Goal: Task Accomplishment & Management: Use online tool/utility

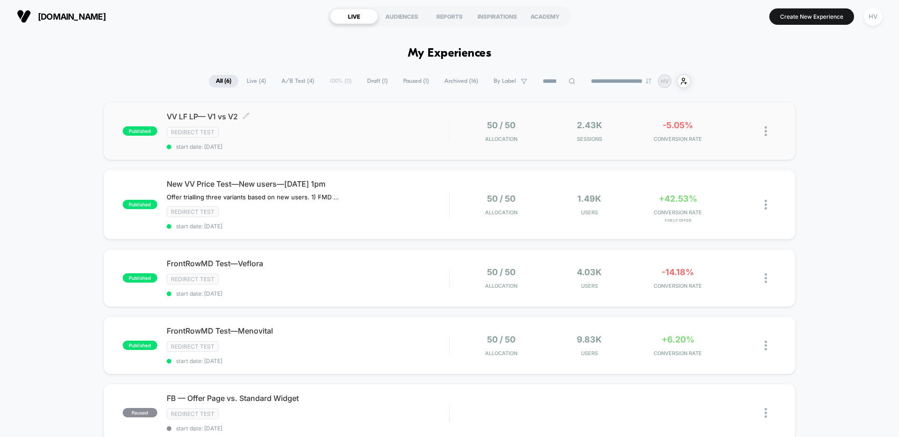
click at [323, 127] on div "Redirect Test" at bounding box center [308, 132] width 282 height 11
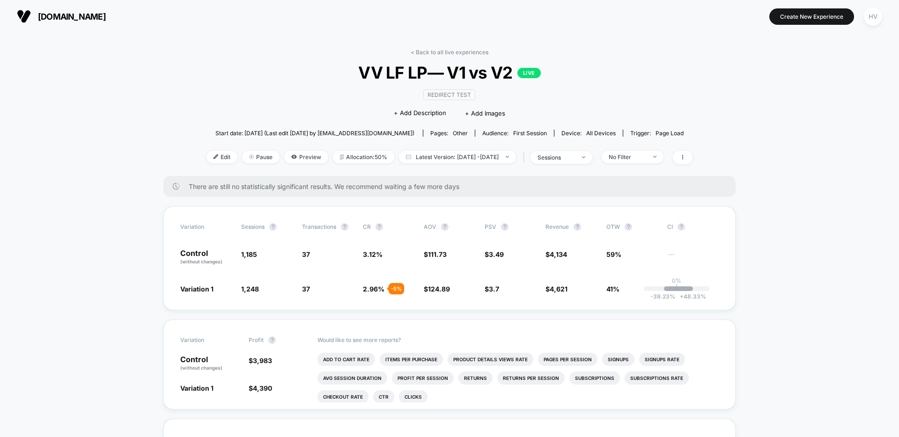
click at [309, 166] on div "< Back to all live experiences VV LF LP— V1 vs V2 LIVE Redirect Test Click to e…" at bounding box center [449, 112] width 486 height 127
click at [297, 155] on span "Preview" at bounding box center [306, 157] width 44 height 13
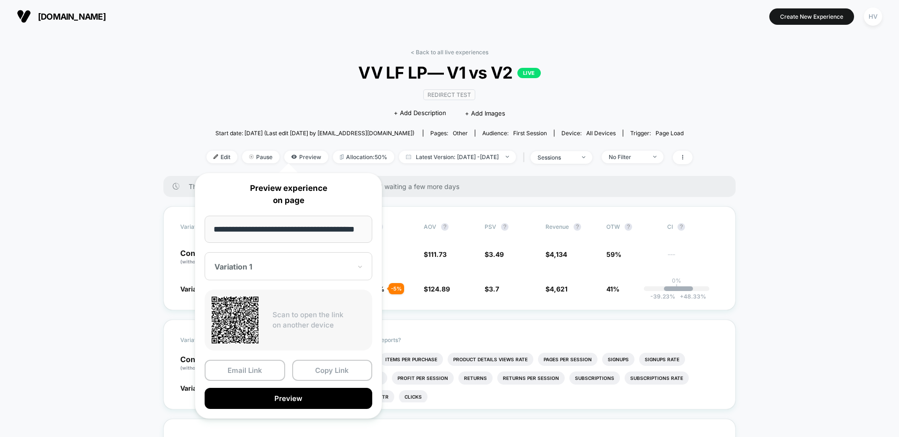
click at [287, 265] on div at bounding box center [282, 266] width 137 height 9
click at [289, 315] on div "CONTROL" at bounding box center [288, 316] width 158 height 17
click at [285, 263] on div at bounding box center [282, 266] width 137 height 9
click at [261, 302] on div "Variation 1" at bounding box center [288, 299] width 158 height 17
click at [270, 401] on button "Preview" at bounding box center [289, 398] width 168 height 21
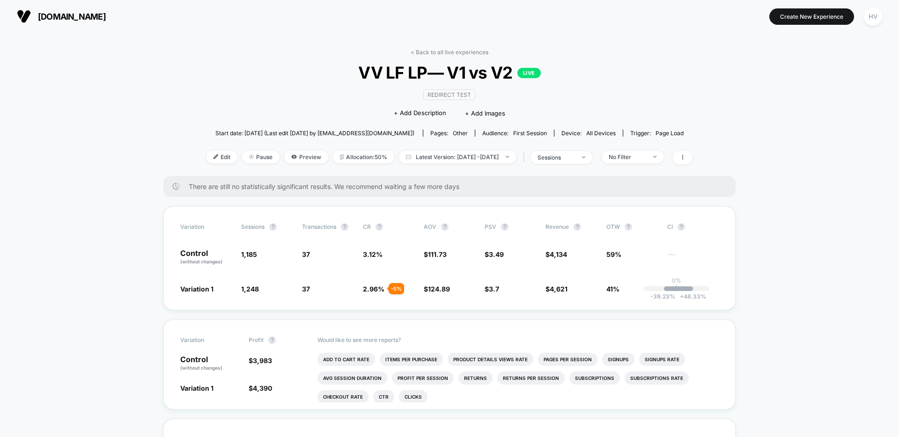
click at [441, 49] on link "< Back to all live experiences" at bounding box center [450, 52] width 78 height 7
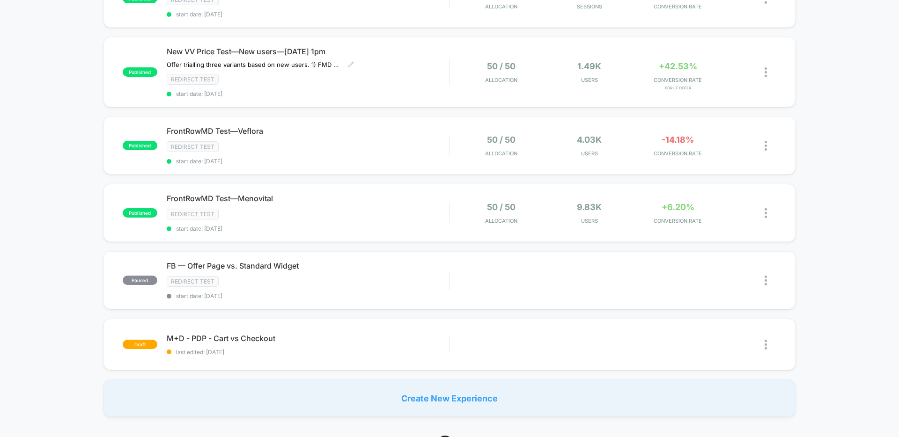
scroll to position [260, 0]
